Goal: Information Seeking & Learning: Check status

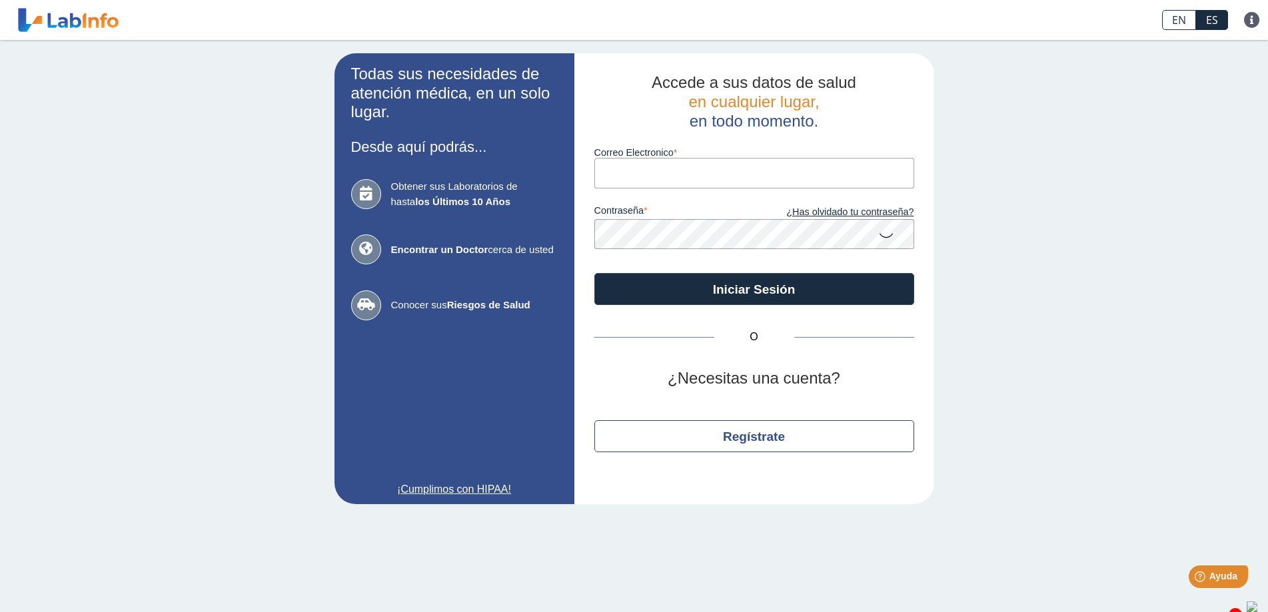
click at [698, 167] on input "Correo Electronico" at bounding box center [754, 173] width 320 height 30
type input "[EMAIL_ADDRESS][DOMAIN_NAME]"
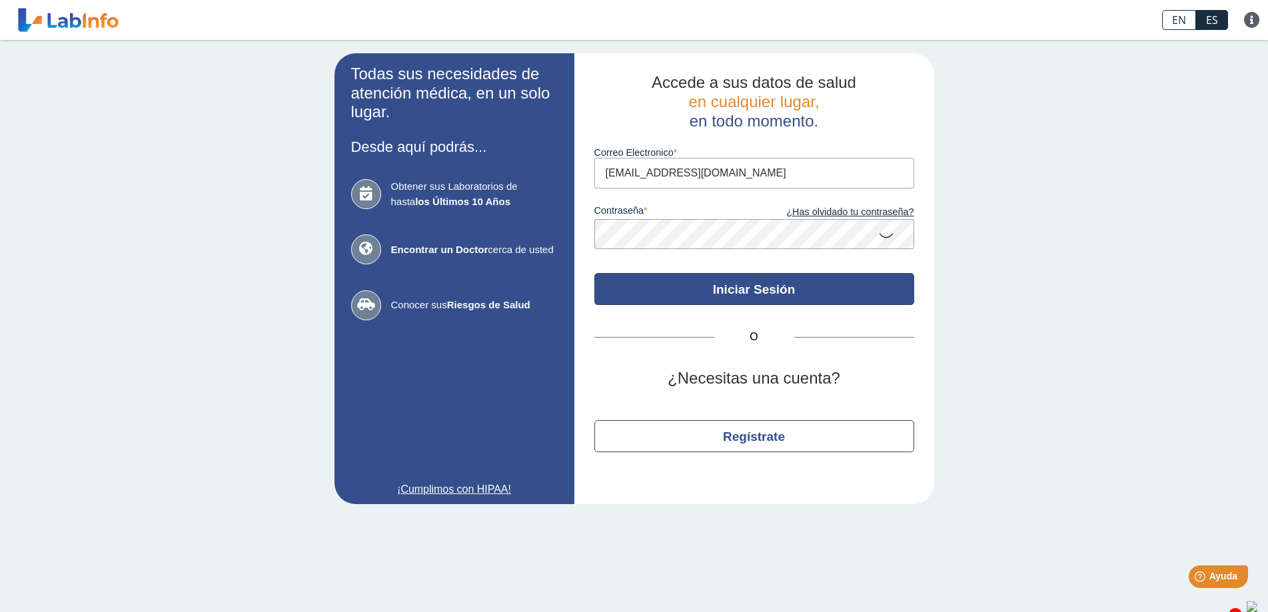
click at [702, 294] on button "Iniciar Sesión" at bounding box center [754, 289] width 320 height 32
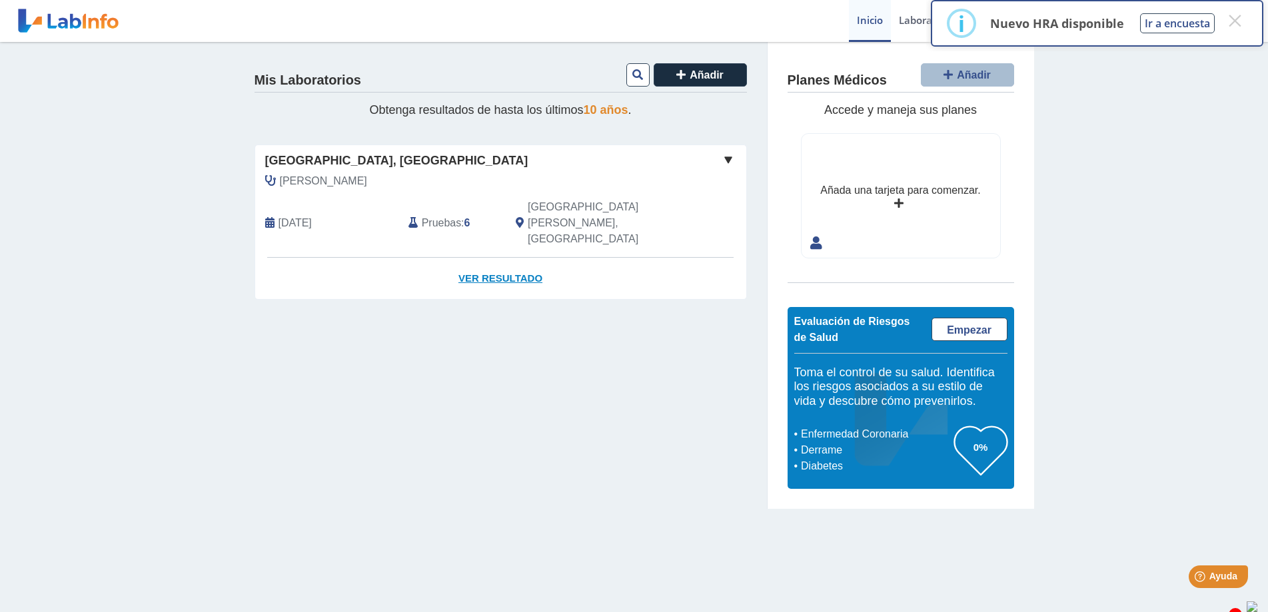
click at [465, 258] on link "Ver Resultado" at bounding box center [500, 279] width 491 height 42
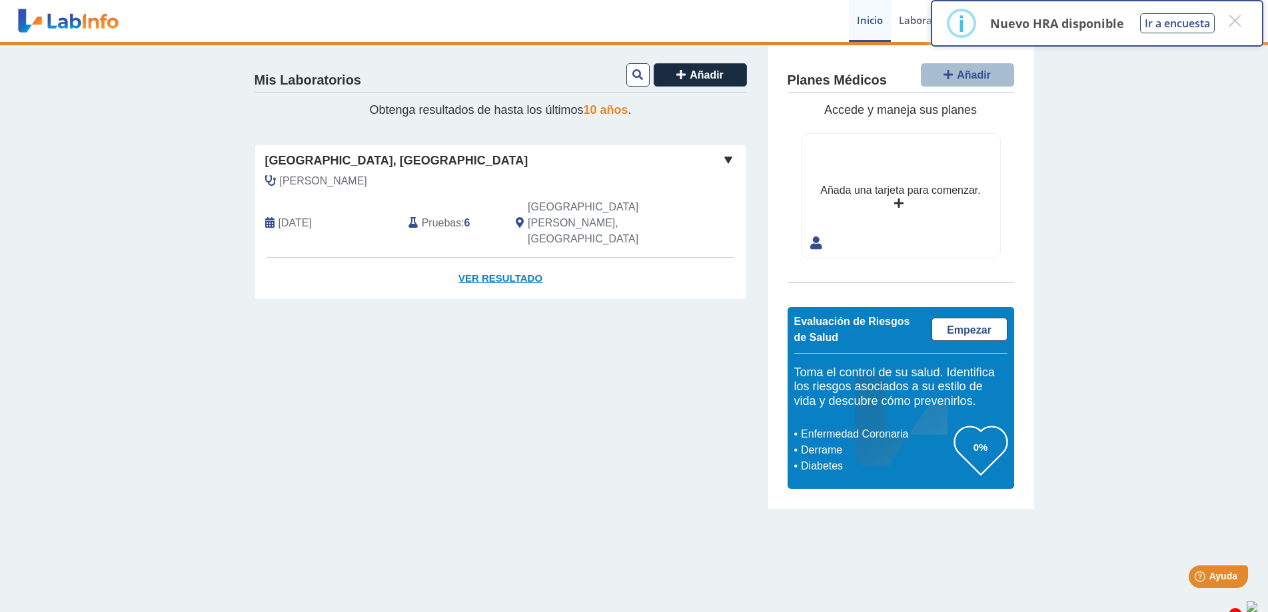
click at [462, 258] on link "Ver Resultado" at bounding box center [500, 279] width 491 height 42
click at [1239, 19] on button "×" at bounding box center [1234, 21] width 24 height 24
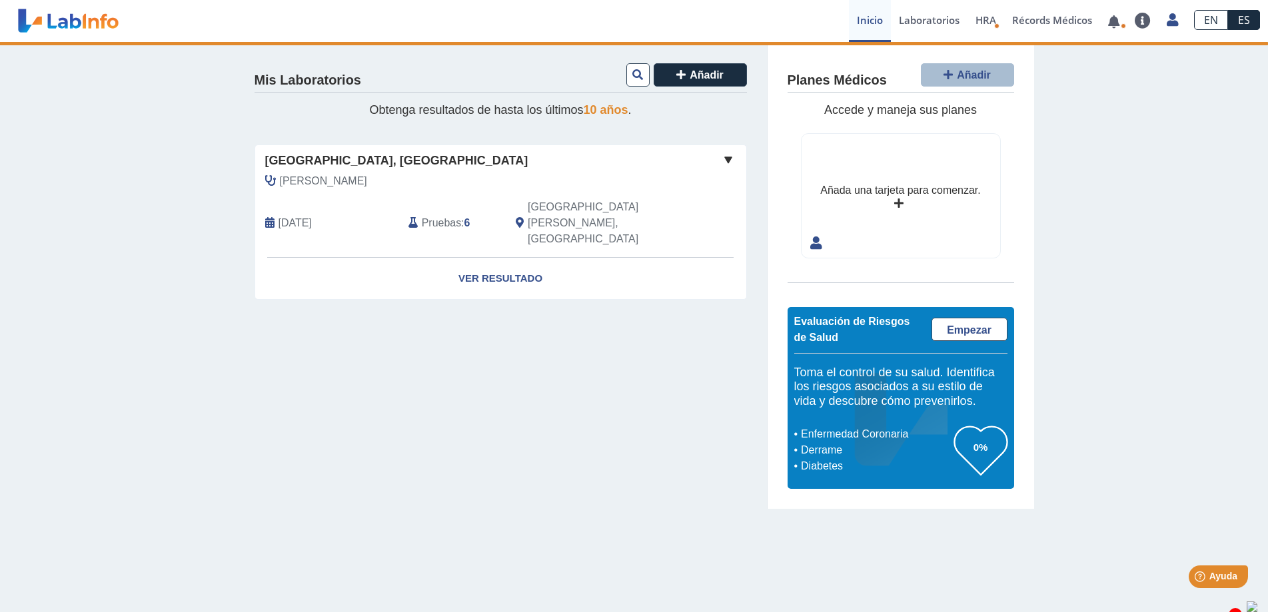
click at [467, 217] on b "6" at bounding box center [467, 222] width 6 height 11
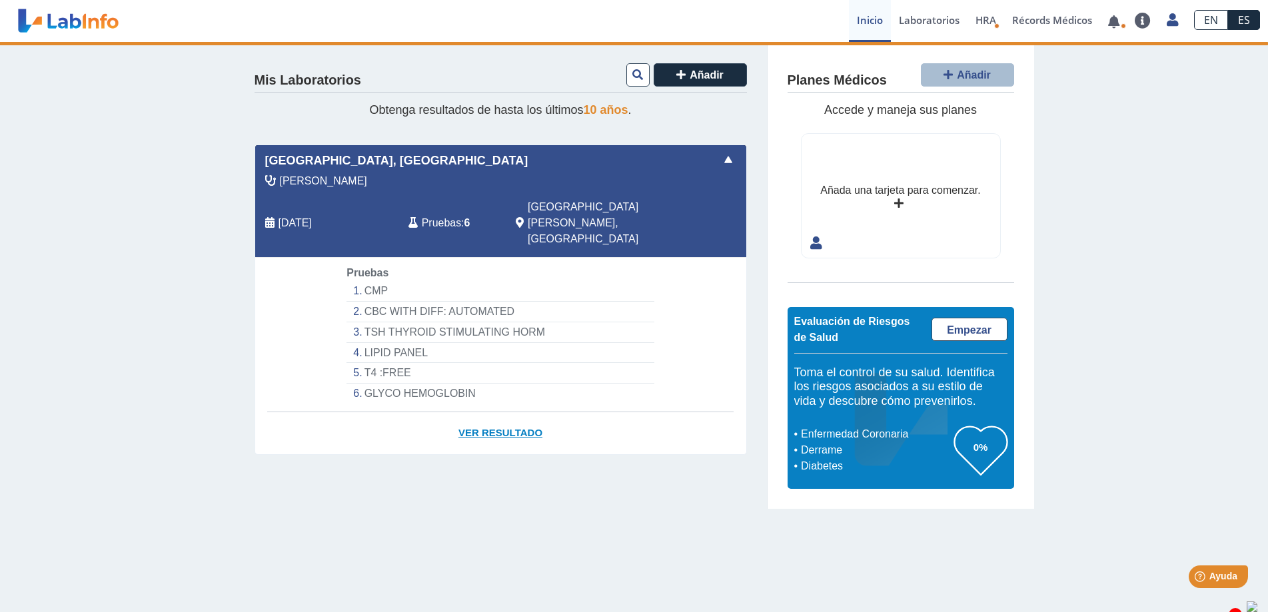
click at [470, 412] on link "Ver Resultado" at bounding box center [500, 433] width 491 height 42
click at [147, 250] on div "Mis Laboratorios Añadir Obtenga resultados de hasta los últimos 10 años . [GEOG…" at bounding box center [634, 275] width 1268 height 467
click at [378, 281] on li "CMP" at bounding box center [499, 291] width 307 height 21
click at [376, 302] on li "CBC WITH DIFF: AUTOMATED" at bounding box center [499, 312] width 307 height 21
click at [390, 363] on li "T4 :FREE" at bounding box center [499, 373] width 307 height 21
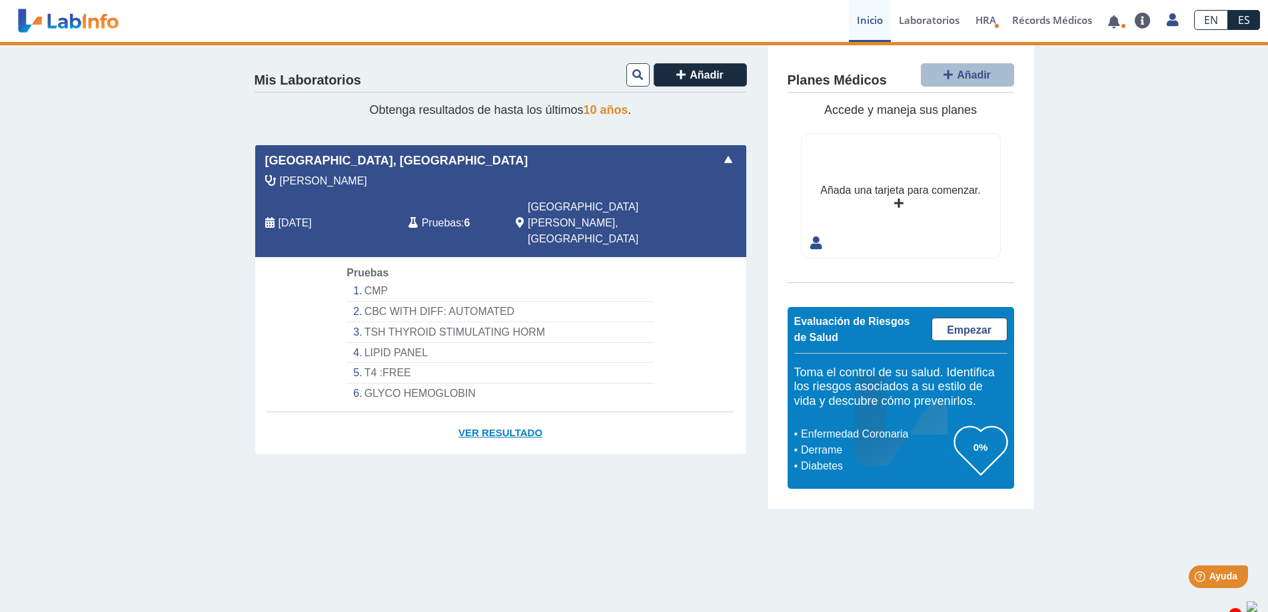
click at [510, 412] on link "Ver Resultado" at bounding box center [500, 433] width 491 height 42
click at [728, 163] on span at bounding box center [728, 160] width 16 height 16
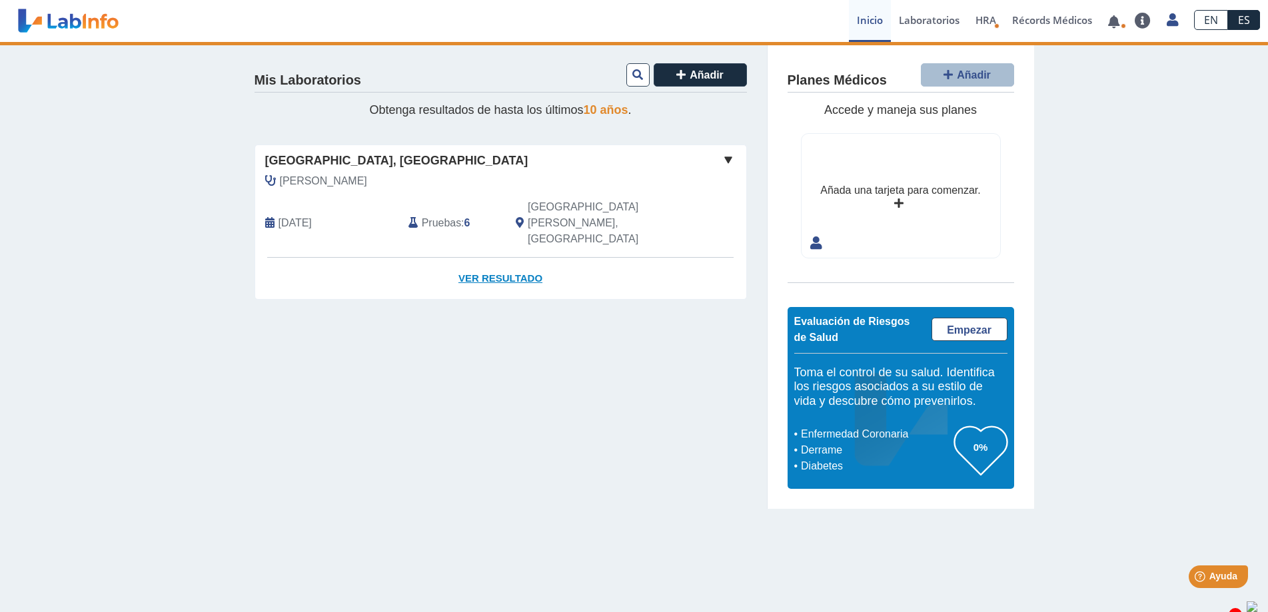
click at [474, 258] on link "Ver Resultado" at bounding box center [500, 279] width 491 height 42
click at [1115, 21] on link at bounding box center [1113, 22] width 27 height 10
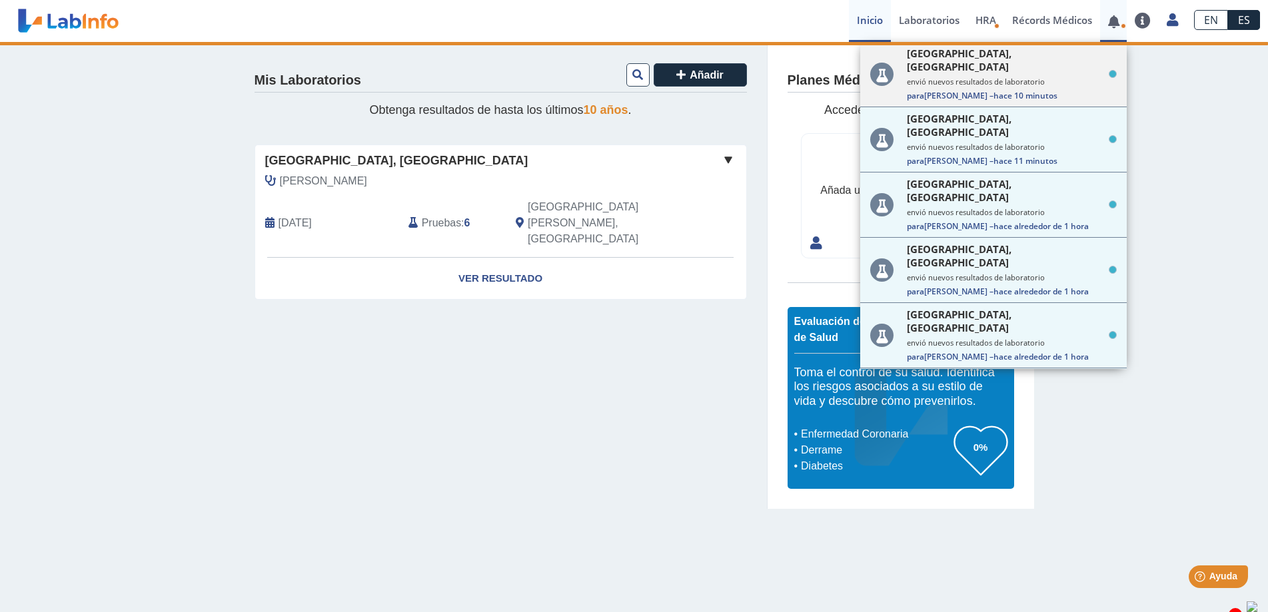
click at [989, 74] on div "[GEOGRAPHIC_DATA], [PERSON_NAME] envió nuevos resultados de laboratorio Para [P…" at bounding box center [1012, 74] width 210 height 55
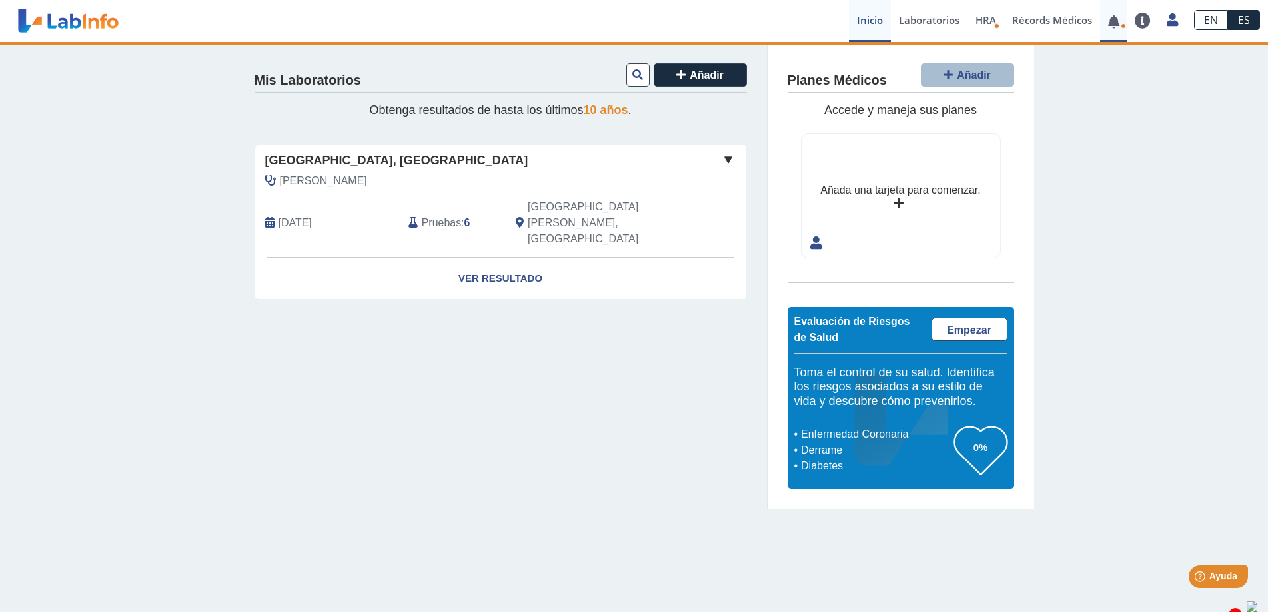
click at [1117, 20] on link at bounding box center [1113, 22] width 27 height 10
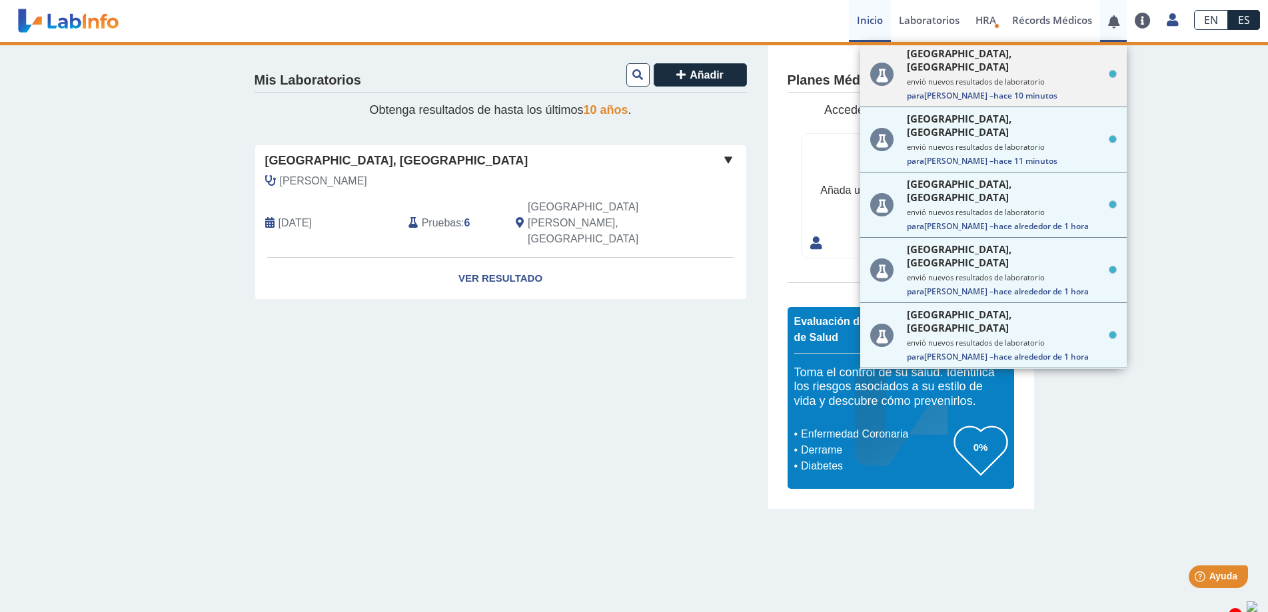
click at [1029, 90] on span "hace 10 minutos" at bounding box center [1025, 95] width 64 height 11
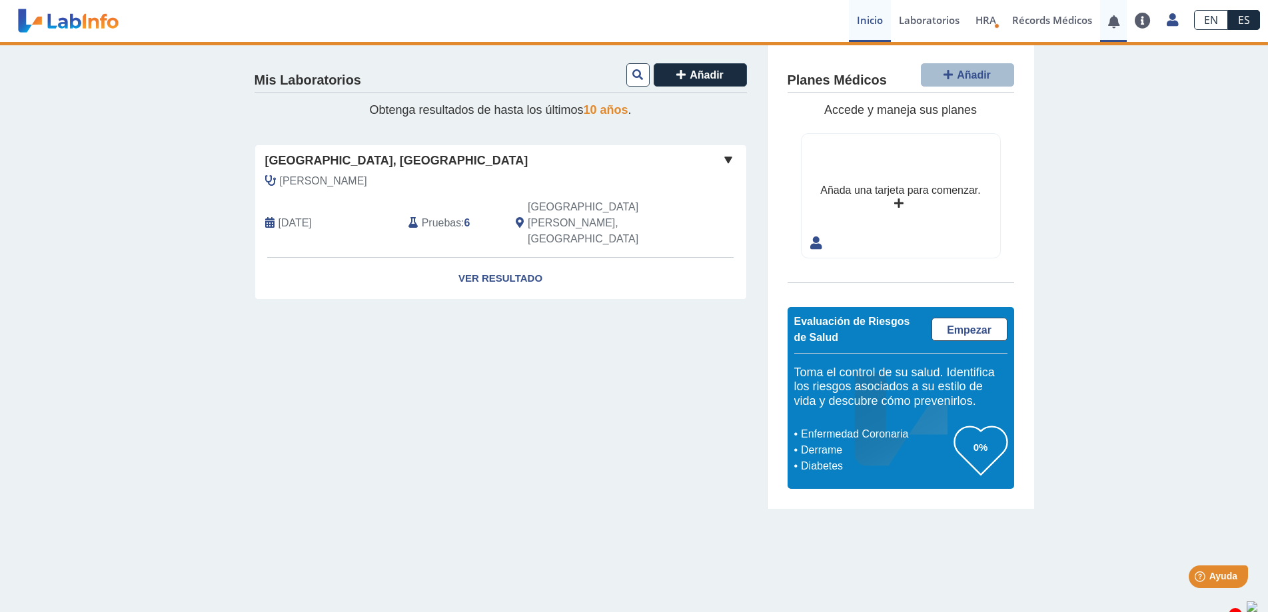
click at [1115, 19] on link at bounding box center [1113, 22] width 27 height 10
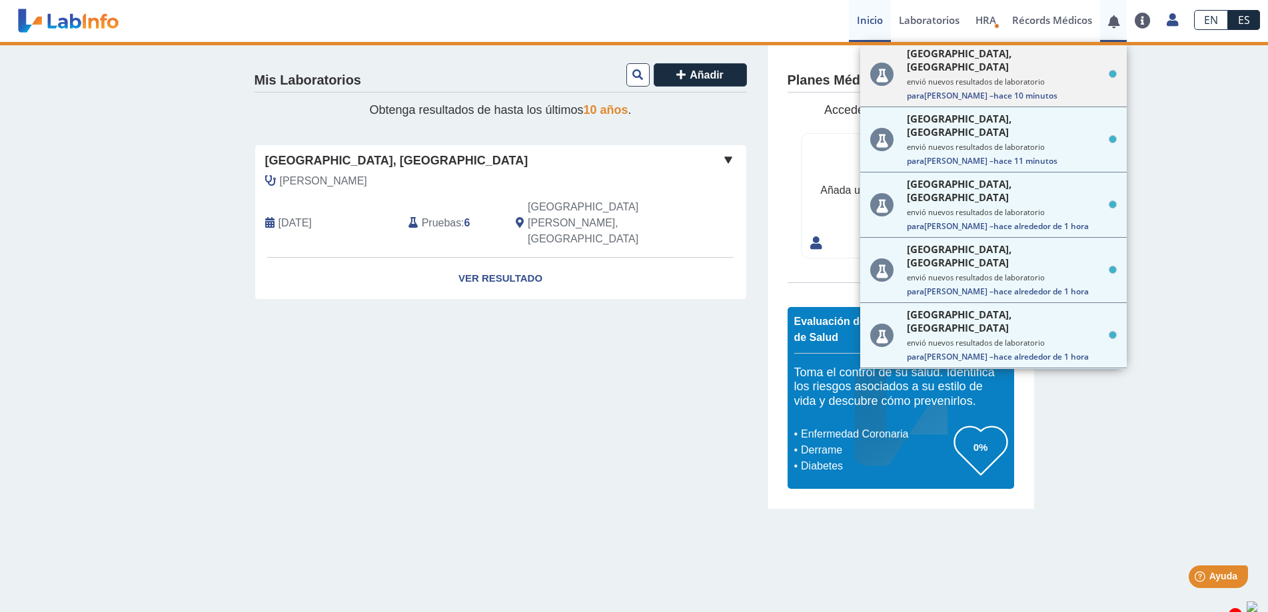
click at [977, 77] on small "envió nuevos resultados de laboratorio" at bounding box center [1012, 82] width 210 height 10
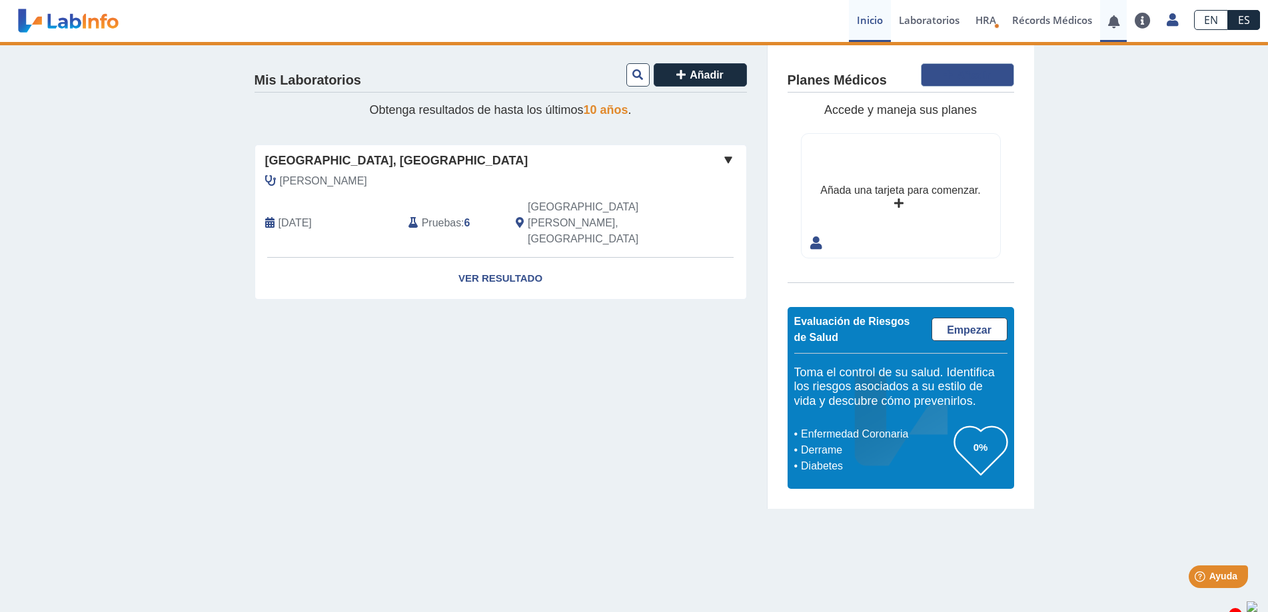
click at [977, 68] on button "Añadir" at bounding box center [967, 74] width 93 height 23
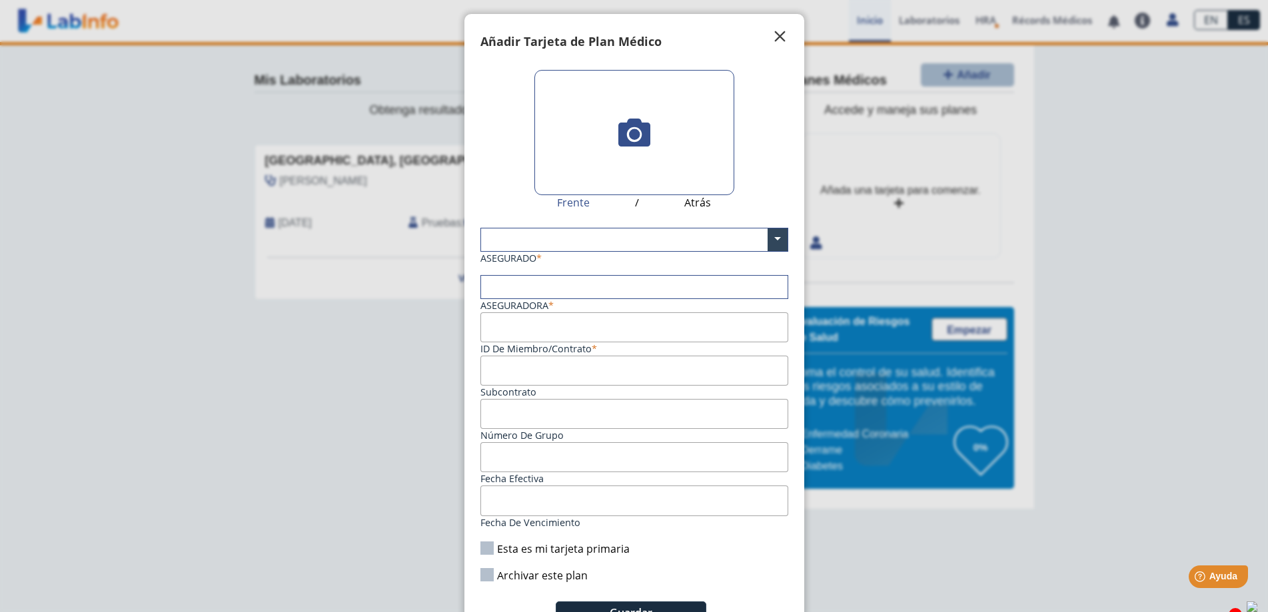
click at [772, 37] on span "" at bounding box center [780, 37] width 16 height 16
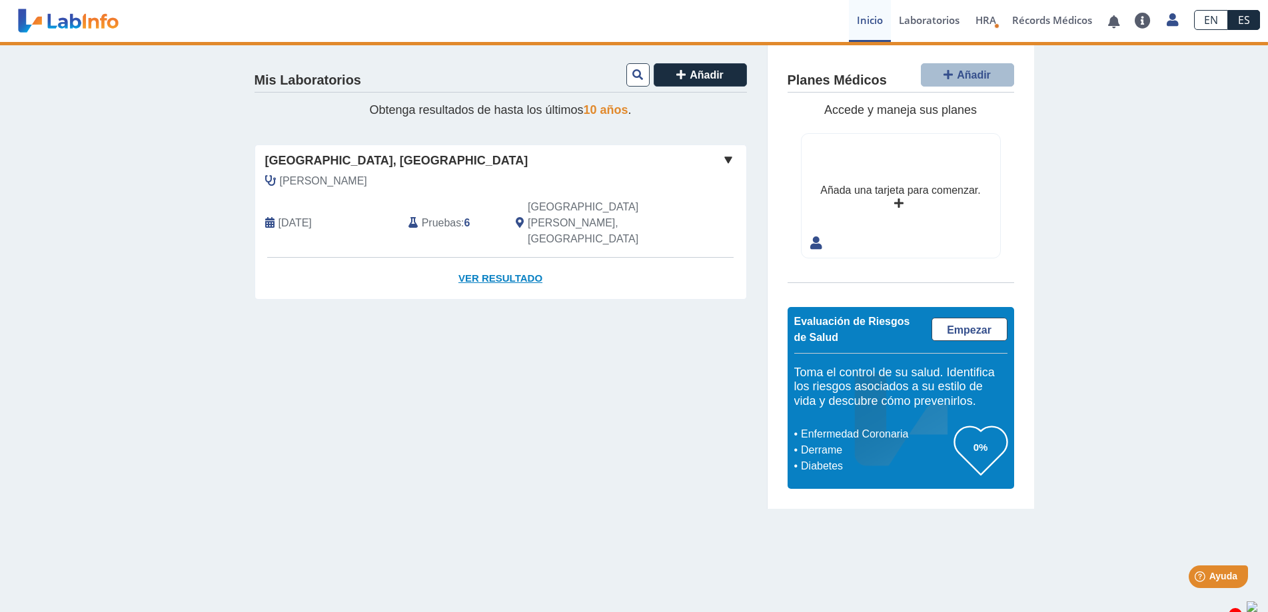
click at [463, 258] on link "Ver Resultado" at bounding box center [500, 279] width 491 height 42
click at [496, 258] on link "Ver Resultado" at bounding box center [500, 279] width 491 height 42
click at [497, 258] on link "Ver Resultado" at bounding box center [500, 279] width 491 height 42
click at [727, 157] on span at bounding box center [728, 160] width 16 height 16
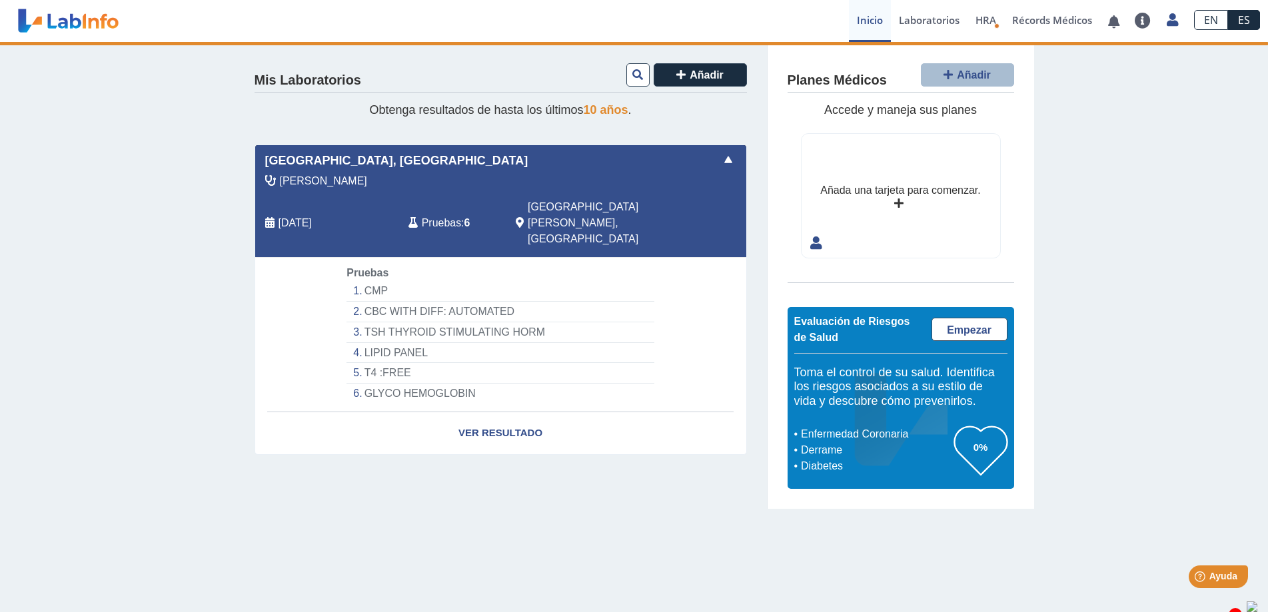
click at [384, 384] on li "GLYCO HEMOGLOBIN" at bounding box center [499, 394] width 307 height 20
click at [391, 384] on li "GLYCO HEMOGLOBIN" at bounding box center [499, 394] width 307 height 20
click at [392, 384] on li "GLYCO HEMOGLOBIN" at bounding box center [499, 394] width 307 height 20
click at [444, 363] on li "T4 :FREE" at bounding box center [499, 373] width 307 height 21
click at [396, 363] on li "T4 :FREE" at bounding box center [499, 373] width 307 height 21
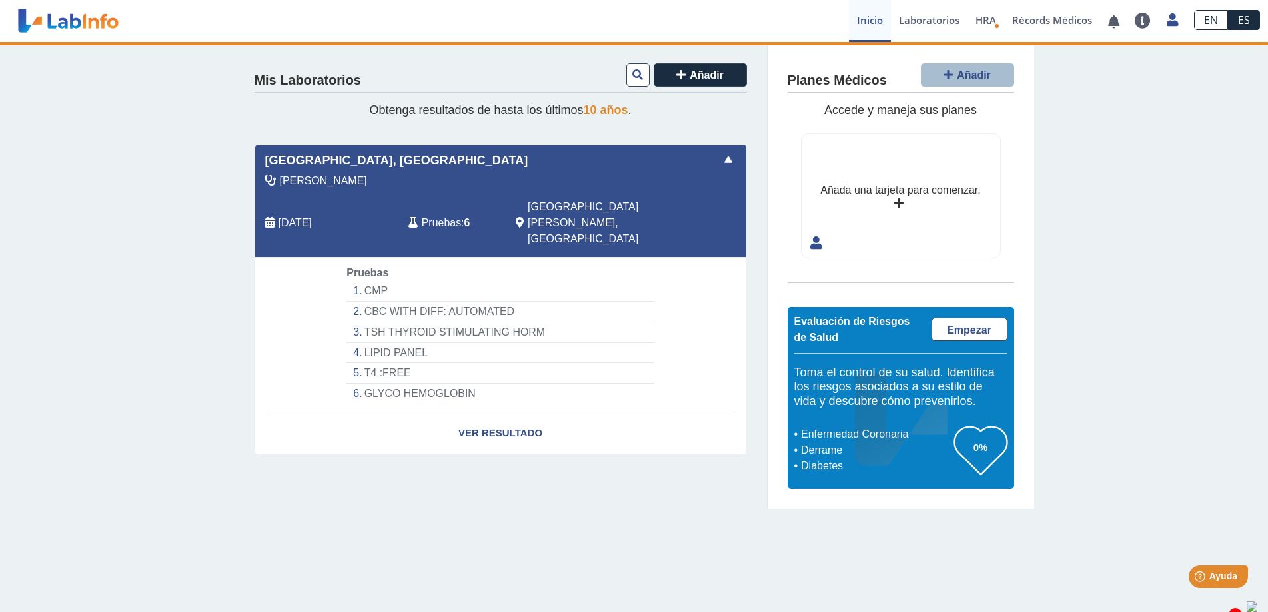
click at [396, 363] on li "T4 :FREE" at bounding box center [499, 373] width 307 height 21
click at [256, 357] on app-lab-card "Hospital Metropolitano, [PERSON_NAME] [DATE] Pruebas : 6 San [PERSON_NAME], PR …" at bounding box center [500, 300] width 492 height 310
click at [647, 156] on div "[GEOGRAPHIC_DATA], [GEOGRAPHIC_DATA]" at bounding box center [500, 161] width 491 height 18
click at [530, 412] on link "Ver Resultado" at bounding box center [500, 433] width 491 height 42
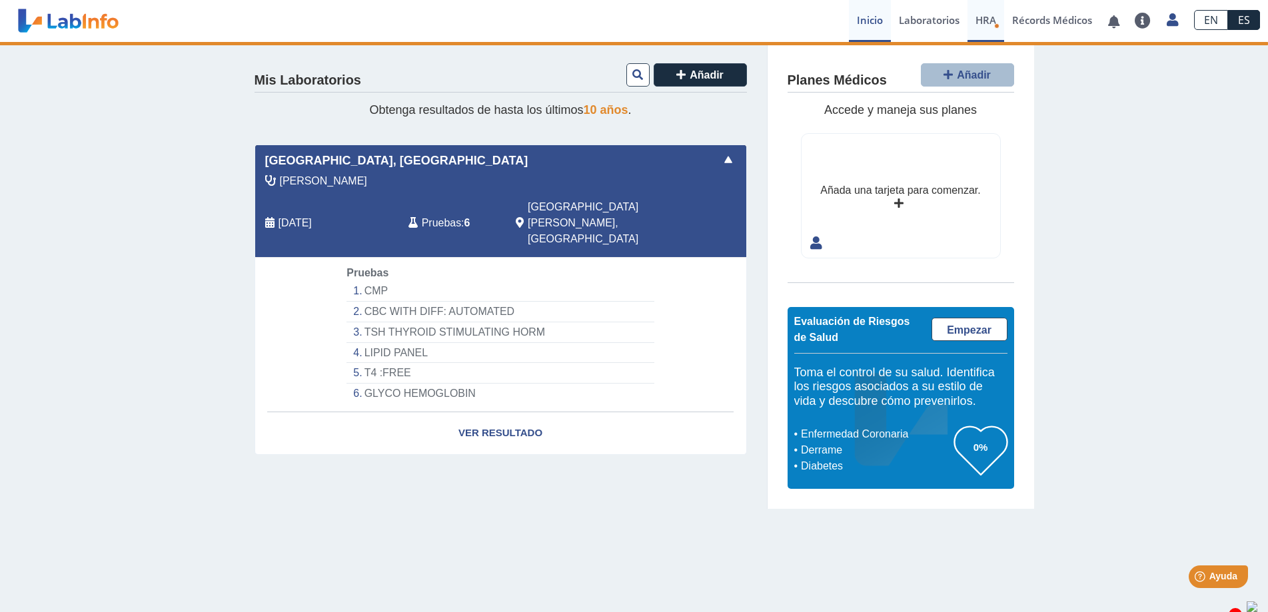
click at [989, 15] on span "HRA" at bounding box center [985, 19] width 21 height 13
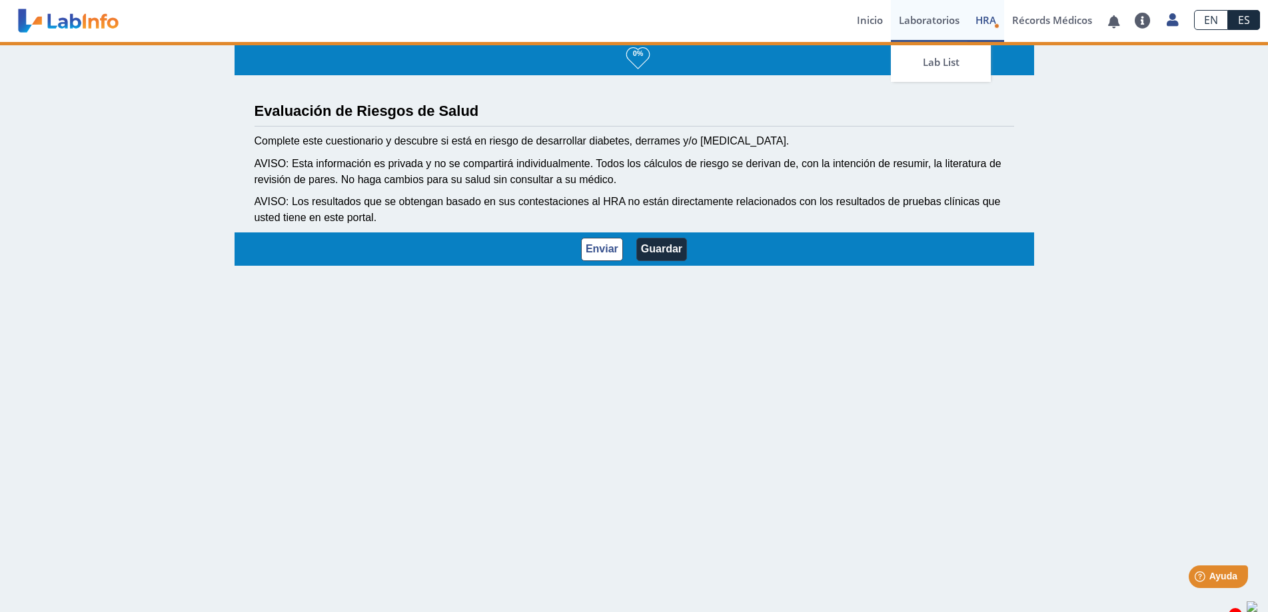
click at [933, 23] on link "Laboratorios" at bounding box center [929, 21] width 77 height 42
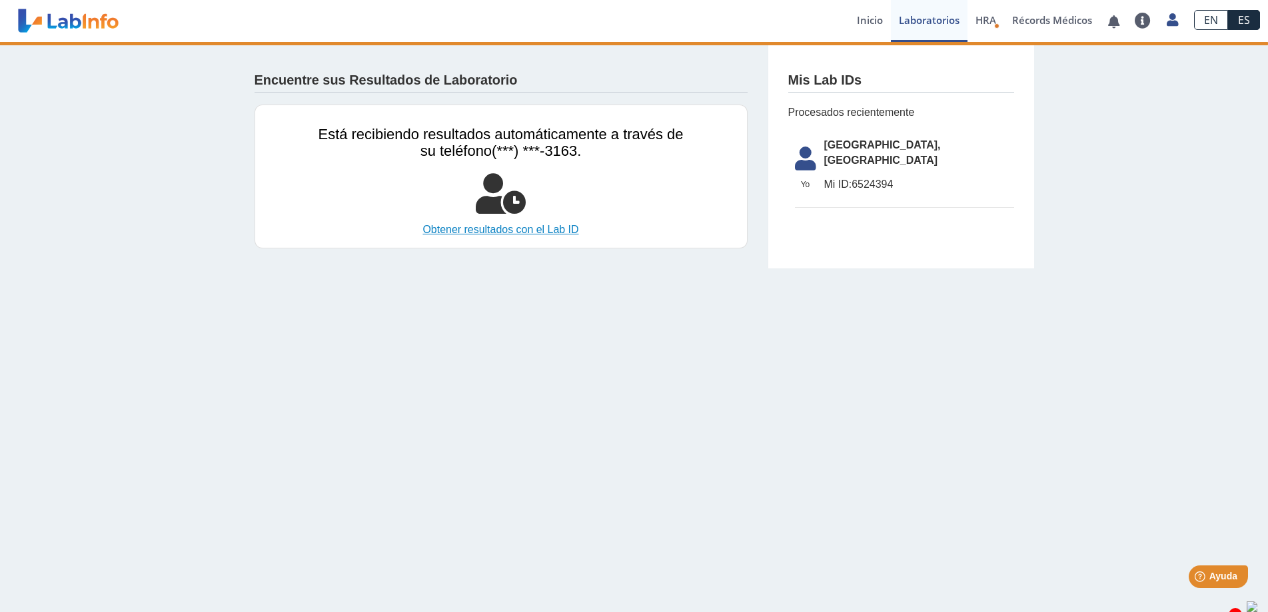
click at [492, 229] on link "Obtener resultados con el Lab ID" at bounding box center [500, 230] width 365 height 16
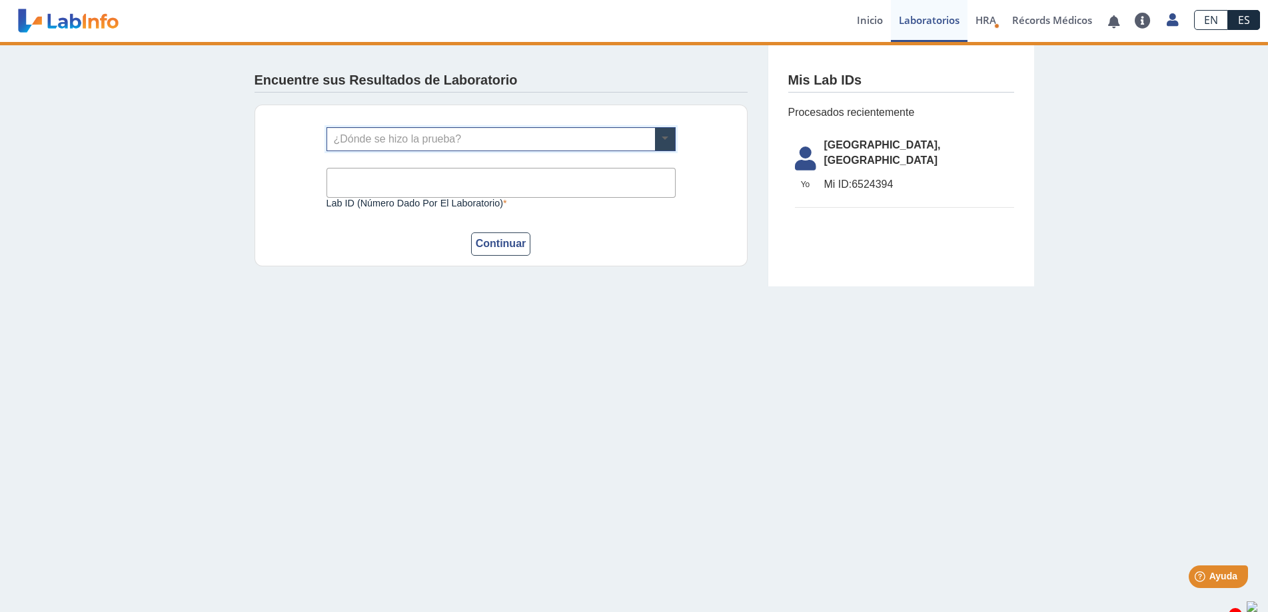
click at [672, 140] on span at bounding box center [665, 139] width 20 height 23
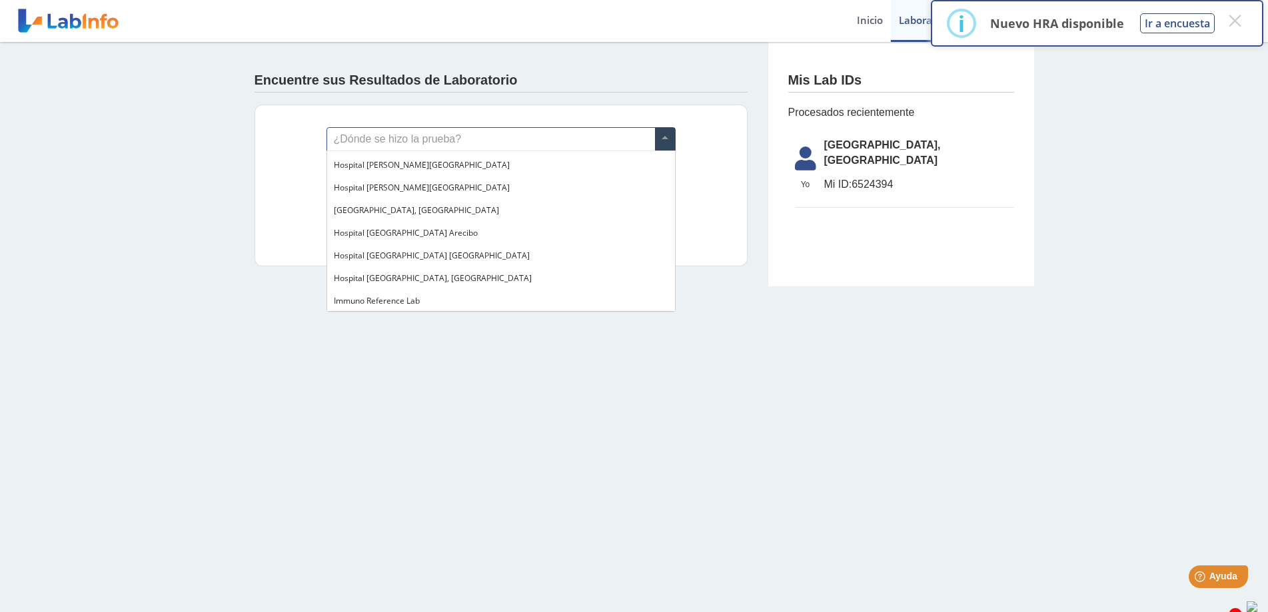
scroll to position [87, 0]
click at [417, 237] on span "[GEOGRAPHIC_DATA], [GEOGRAPHIC_DATA]" at bounding box center [416, 234] width 165 height 11
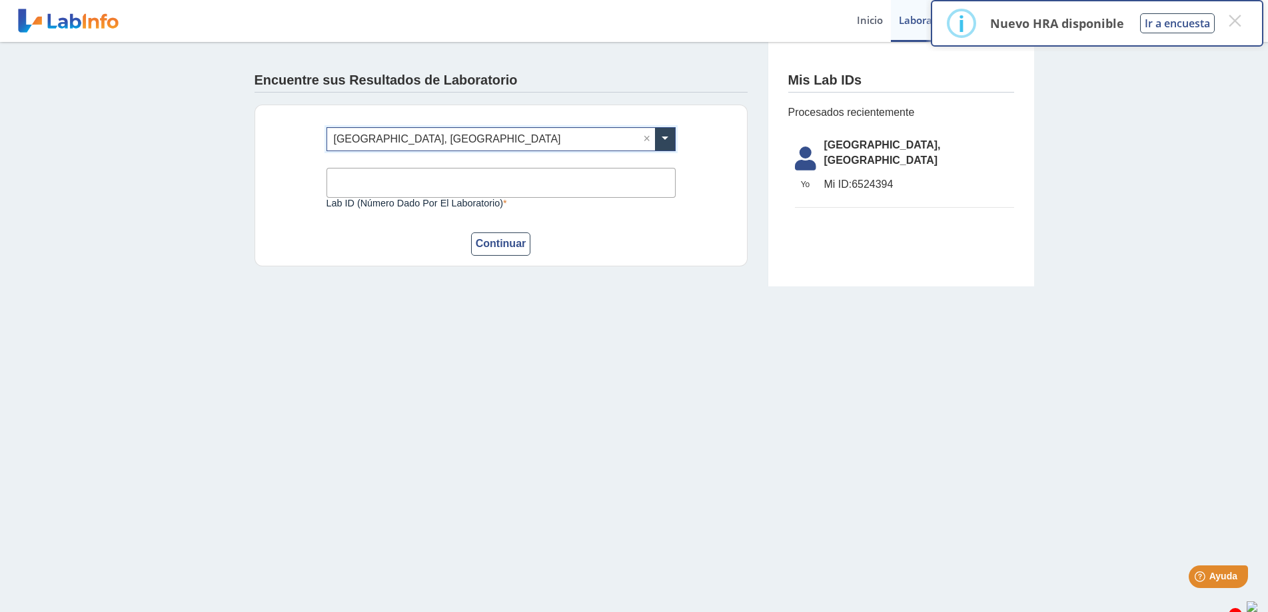
drag, startPoint x: 458, startPoint y: 172, endPoint x: 481, endPoint y: 186, distance: 26.6
click at [458, 172] on input "Lab ID (número dado por el laboratorio)" at bounding box center [500, 183] width 349 height 30
click at [632, 366] on main "Encuentre sus Resultados de Laboratorio ¿Dónde se hizo la prueba? × [GEOGRAPHIC…" at bounding box center [634, 327] width 1268 height 570
drag, startPoint x: 853, startPoint y: 169, endPoint x: 911, endPoint y: 167, distance: 58.0
click at [911, 177] on span "Mi ID: 6524394" at bounding box center [919, 185] width 190 height 16
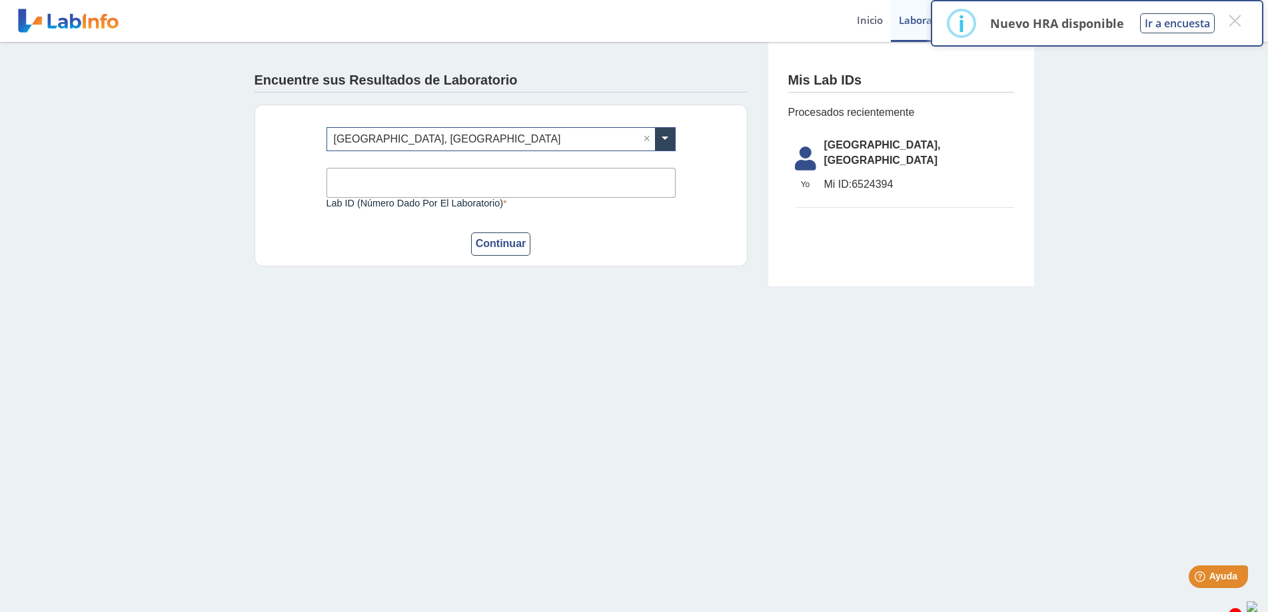
copy span "6524394"
click at [482, 187] on input "Lab ID (número dado por el laboratorio)" at bounding box center [500, 183] width 349 height 30
paste input "6524394"
type input "6524394"
click at [483, 244] on button "Continuar" at bounding box center [501, 244] width 60 height 23
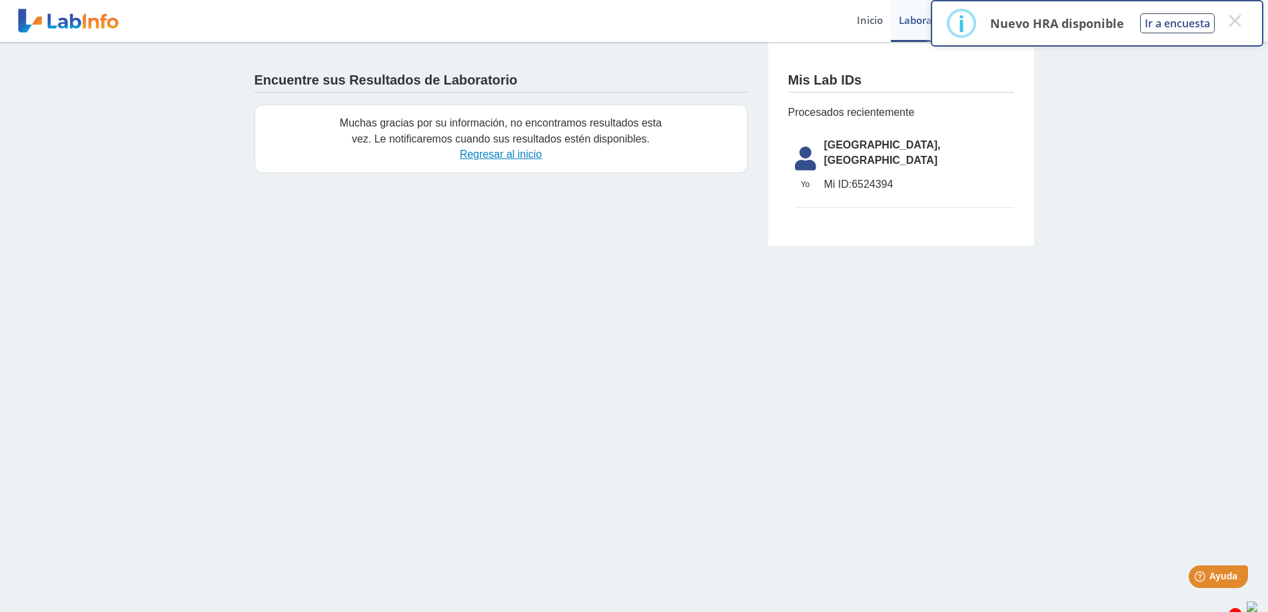
click at [477, 154] on link "Regresar al inicio" at bounding box center [501, 154] width 82 height 11
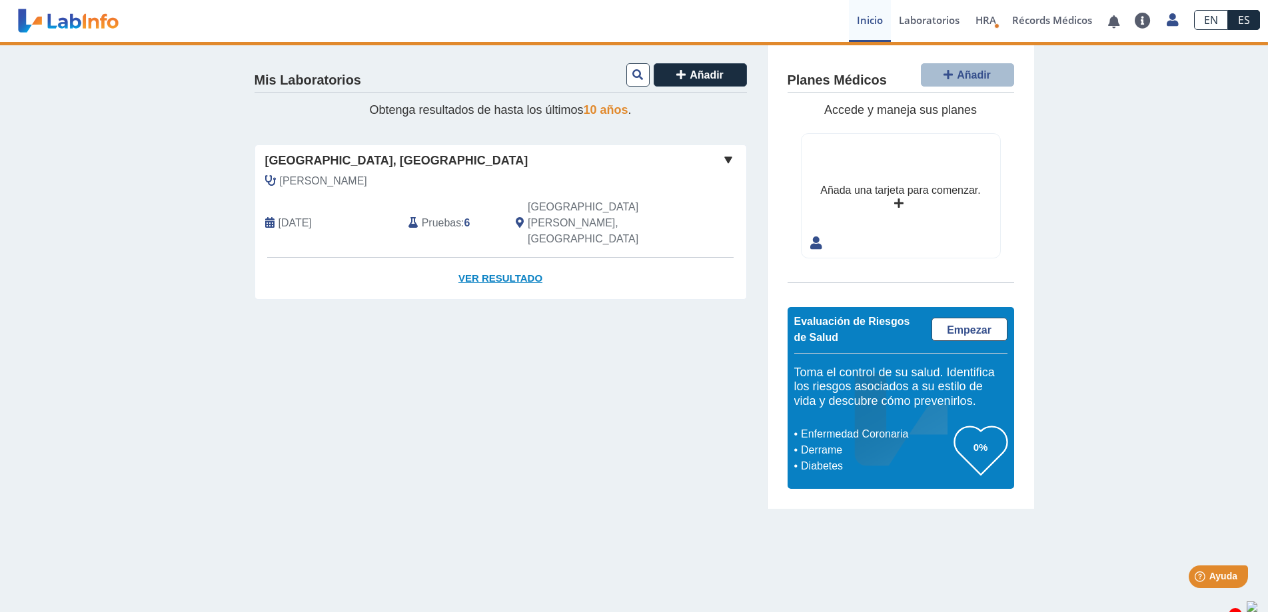
click at [474, 258] on link "Ver Resultado" at bounding box center [500, 279] width 491 height 42
click at [727, 155] on span at bounding box center [728, 160] width 16 height 16
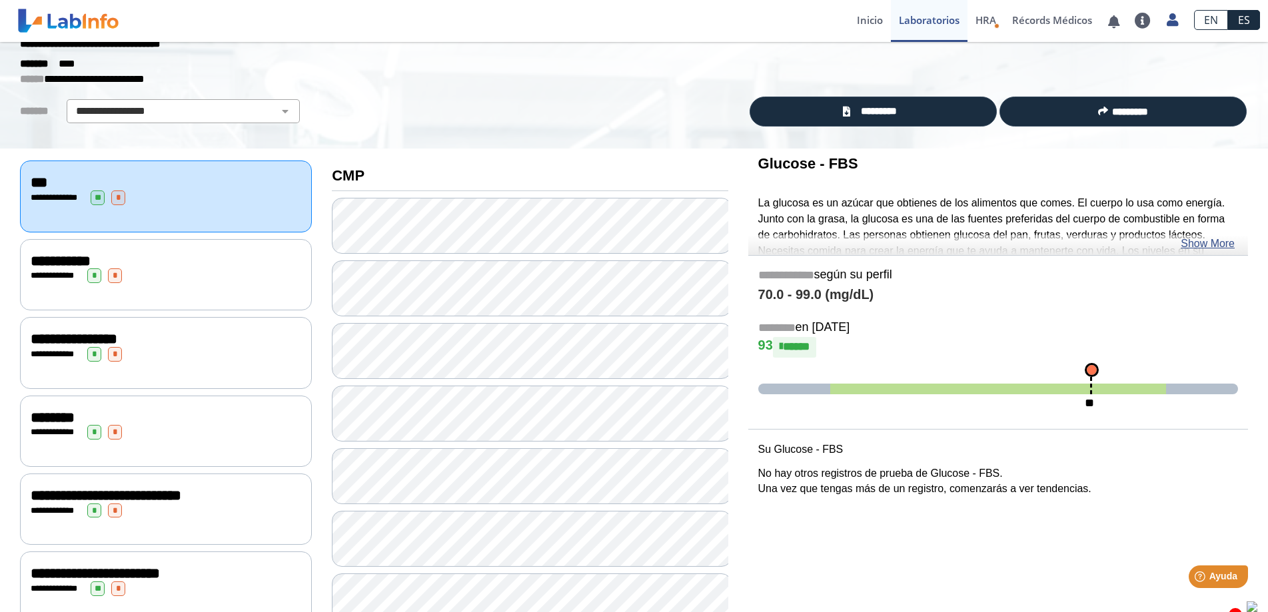
scroll to position [181, 0]
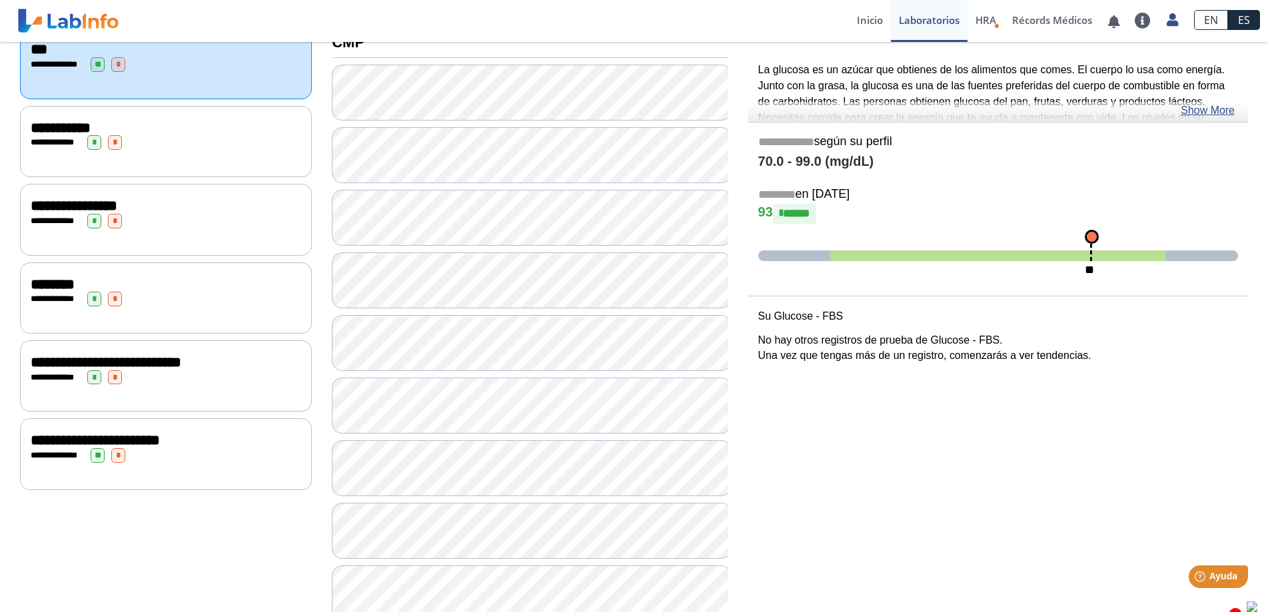
click at [213, 306] on div "**********" at bounding box center [166, 297] width 292 height 71
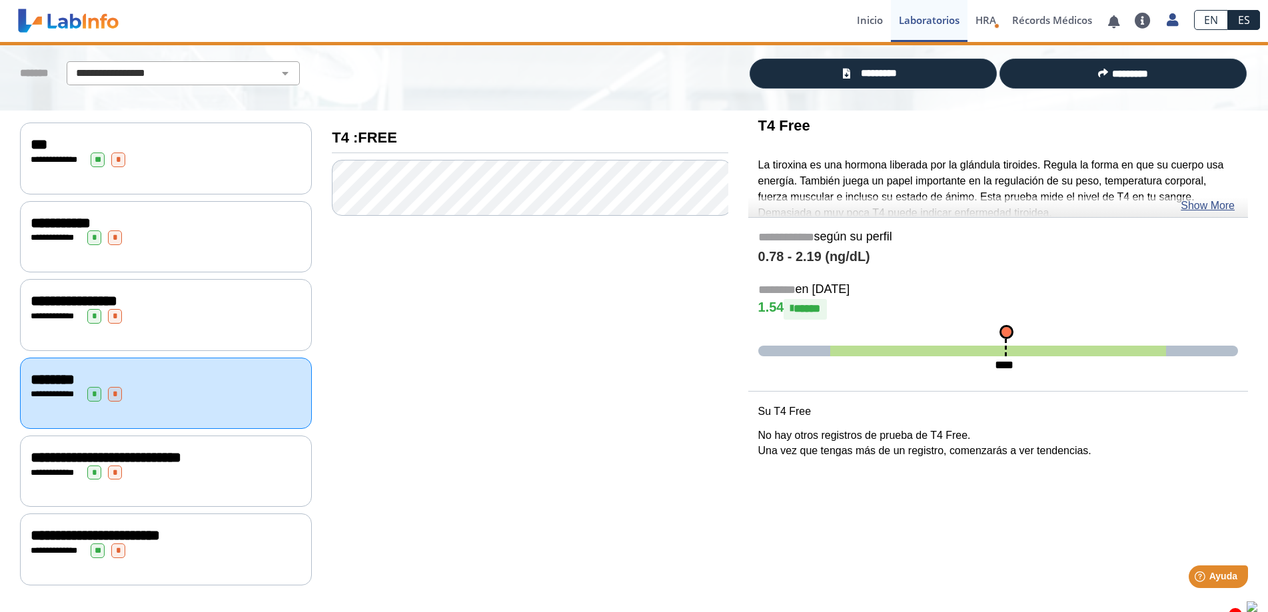
scroll to position [77, 0]
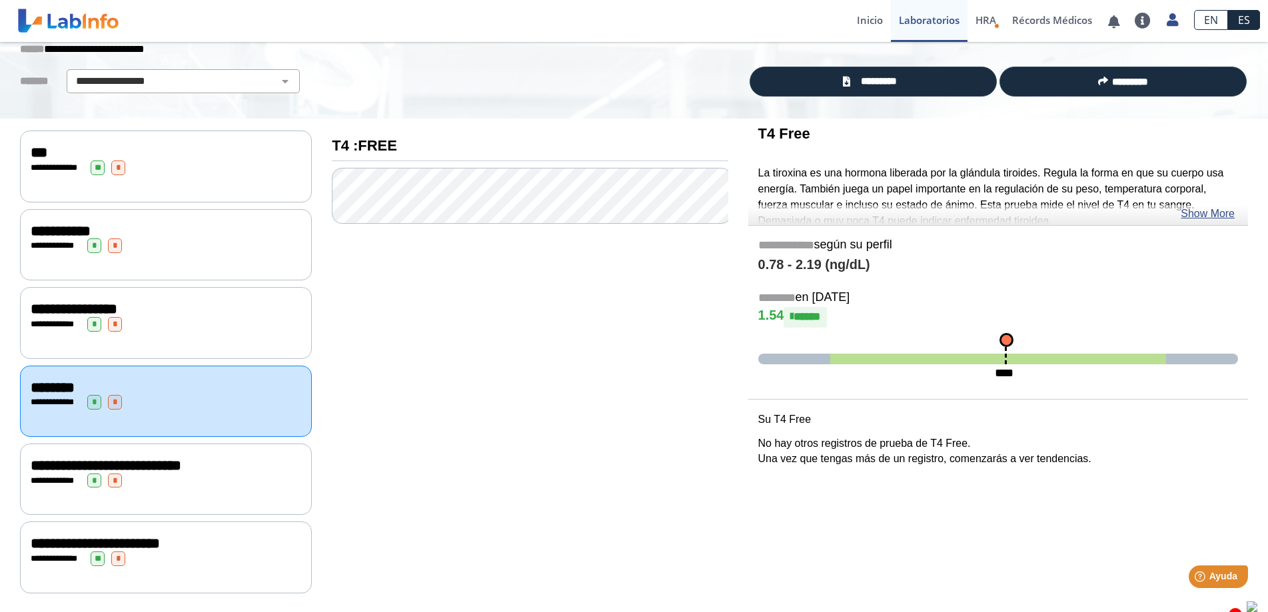
click at [219, 474] on div "**********" at bounding box center [166, 481] width 270 height 15
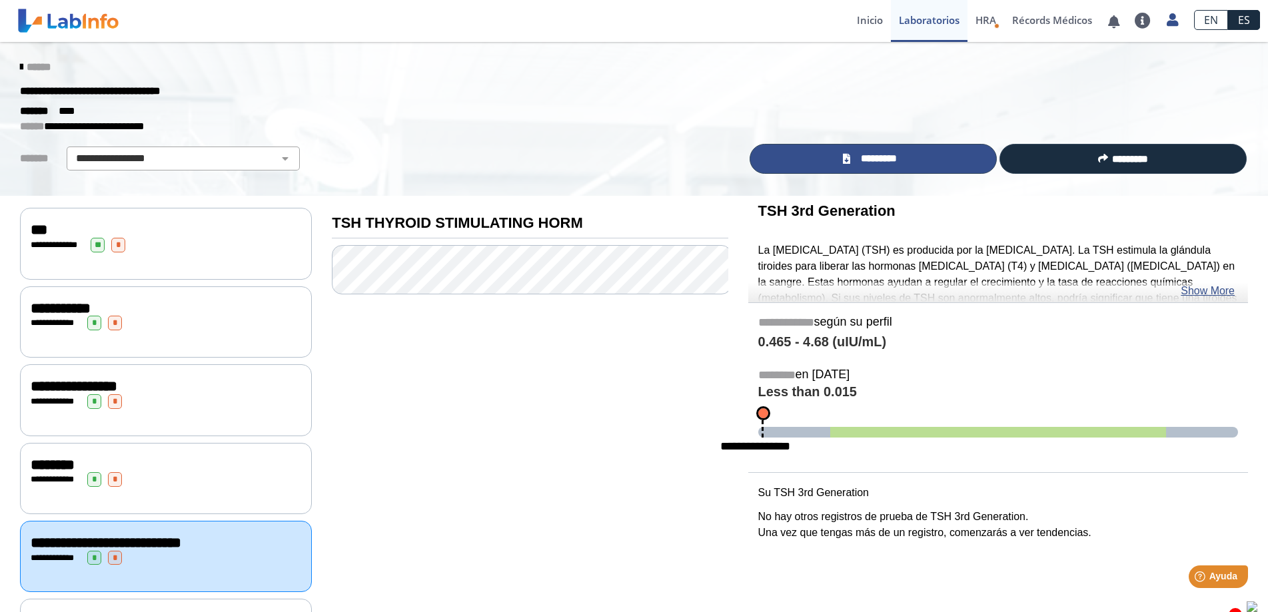
click at [872, 161] on span "*********" at bounding box center [878, 158] width 49 height 15
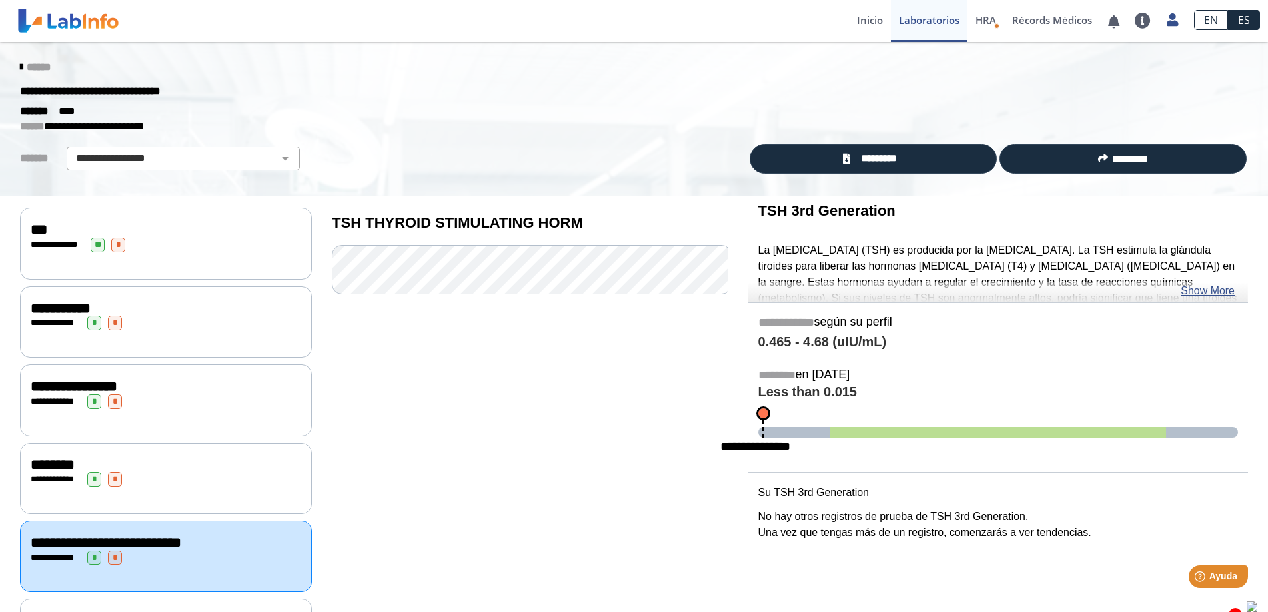
click at [375, 380] on div "**********" at bounding box center [530, 436] width 416 height 481
click at [208, 488] on div "**********" at bounding box center [166, 478] width 292 height 71
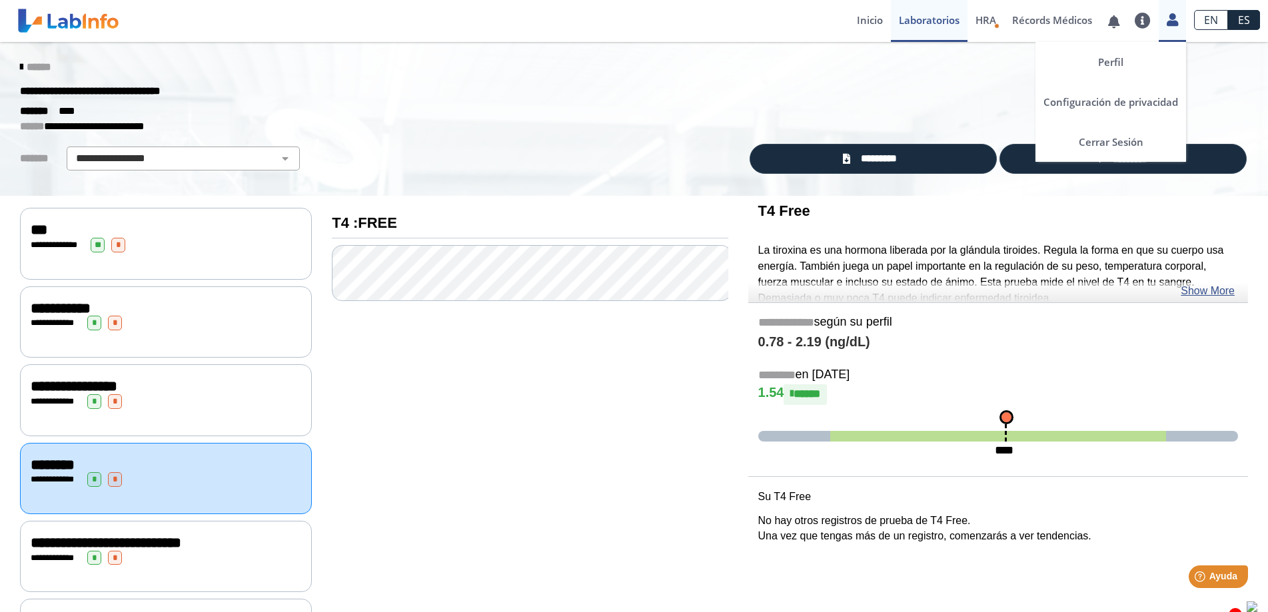
click at [1175, 13] on link at bounding box center [1172, 17] width 27 height 17
click at [1105, 147] on link "Cerrar Sesión" at bounding box center [1110, 142] width 151 height 40
